Goal: Task Accomplishment & Management: Use online tool/utility

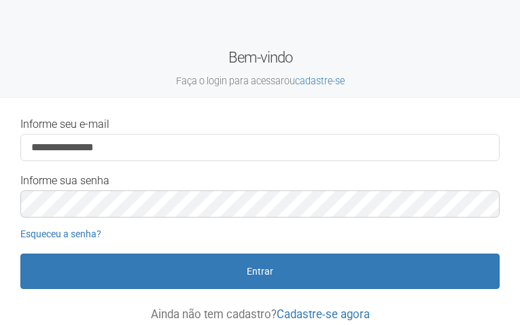
type input "**********"
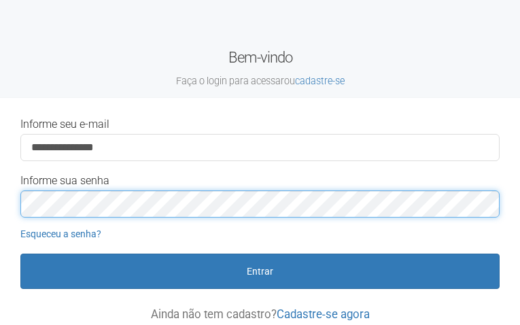
click at [20, 254] on button "Entrar" at bounding box center [259, 271] width 479 height 35
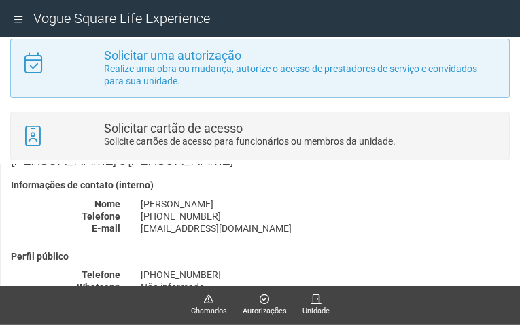
scroll to position [68, 0]
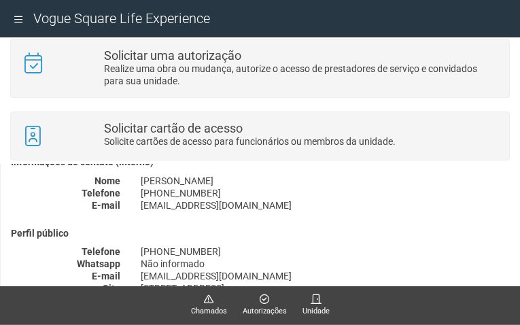
click at [167, 191] on div "(21) 3388-0837" at bounding box center [326, 193] width 390 height 12
click at [209, 191] on div "(21) 3388-0837" at bounding box center [326, 193] width 390 height 12
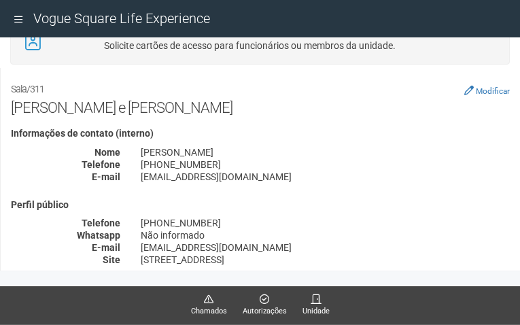
scroll to position [0, 0]
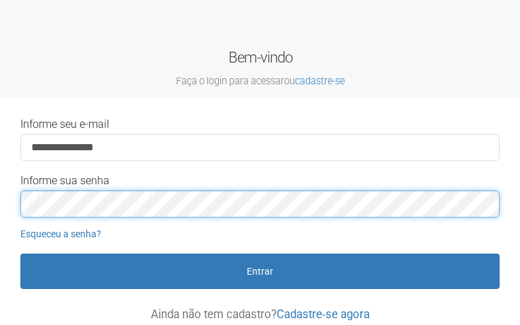
click at [20, 254] on button "Entrar" at bounding box center [259, 271] width 479 height 35
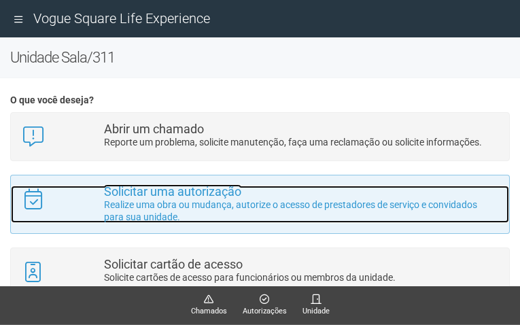
click at [141, 201] on p "Realize uma obra ou mudança, autorize o acesso de prestadores de serviço e conv…" at bounding box center [301, 210] width 395 height 24
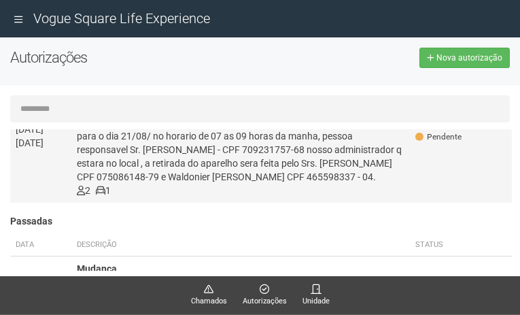
scroll to position [136, 0]
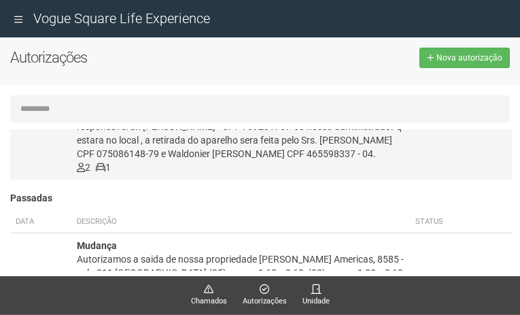
click at [89, 173] on span "2" at bounding box center [84, 167] width 14 height 11
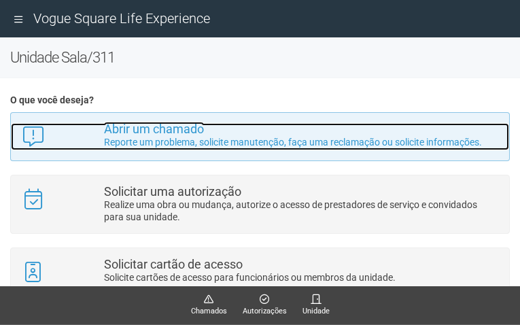
click at [173, 133] on strong "Abrir um chamado" at bounding box center [154, 129] width 100 height 14
